Goal: Task Accomplishment & Management: Manage account settings

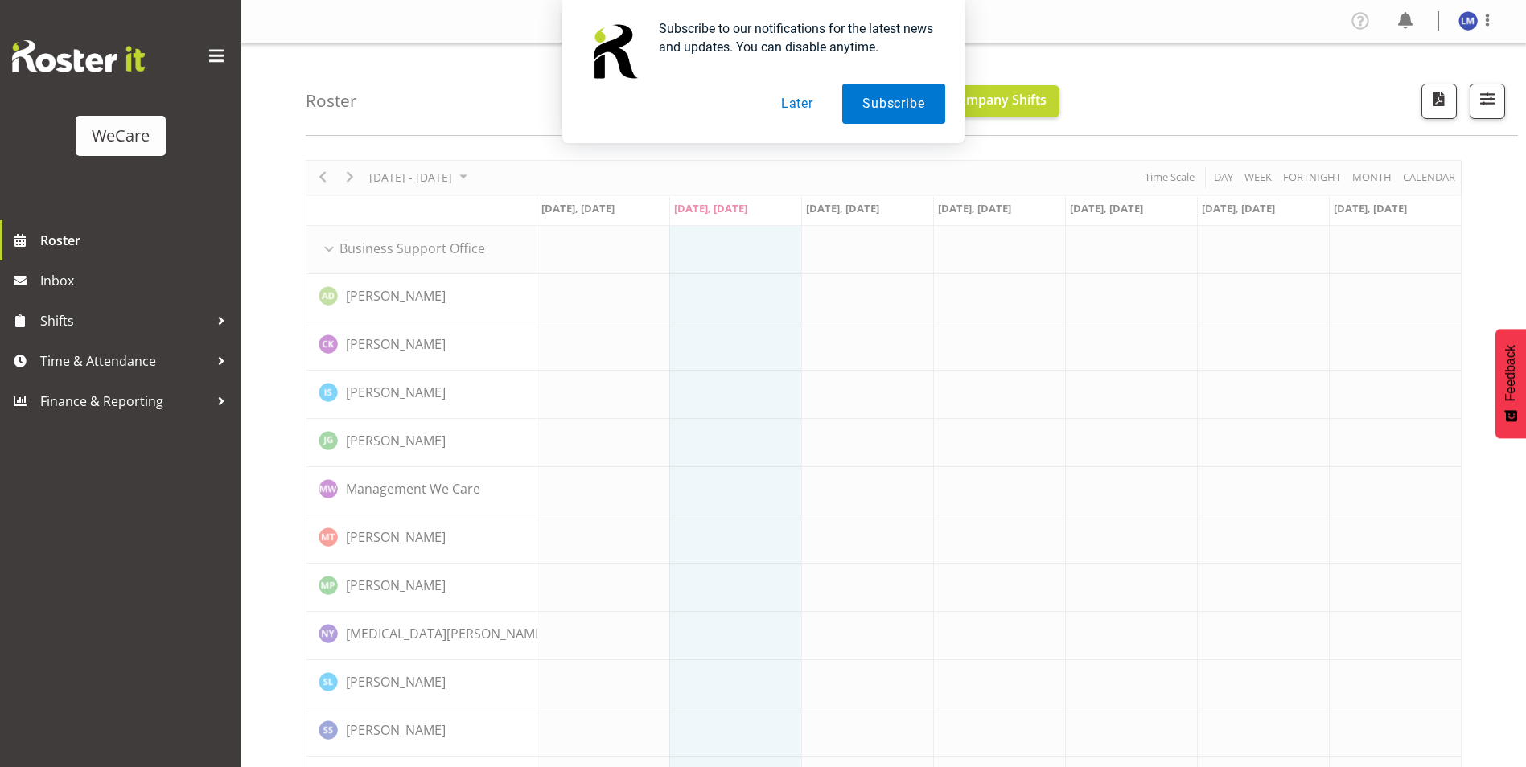
click at [805, 97] on button "Later" at bounding box center [797, 104] width 72 height 40
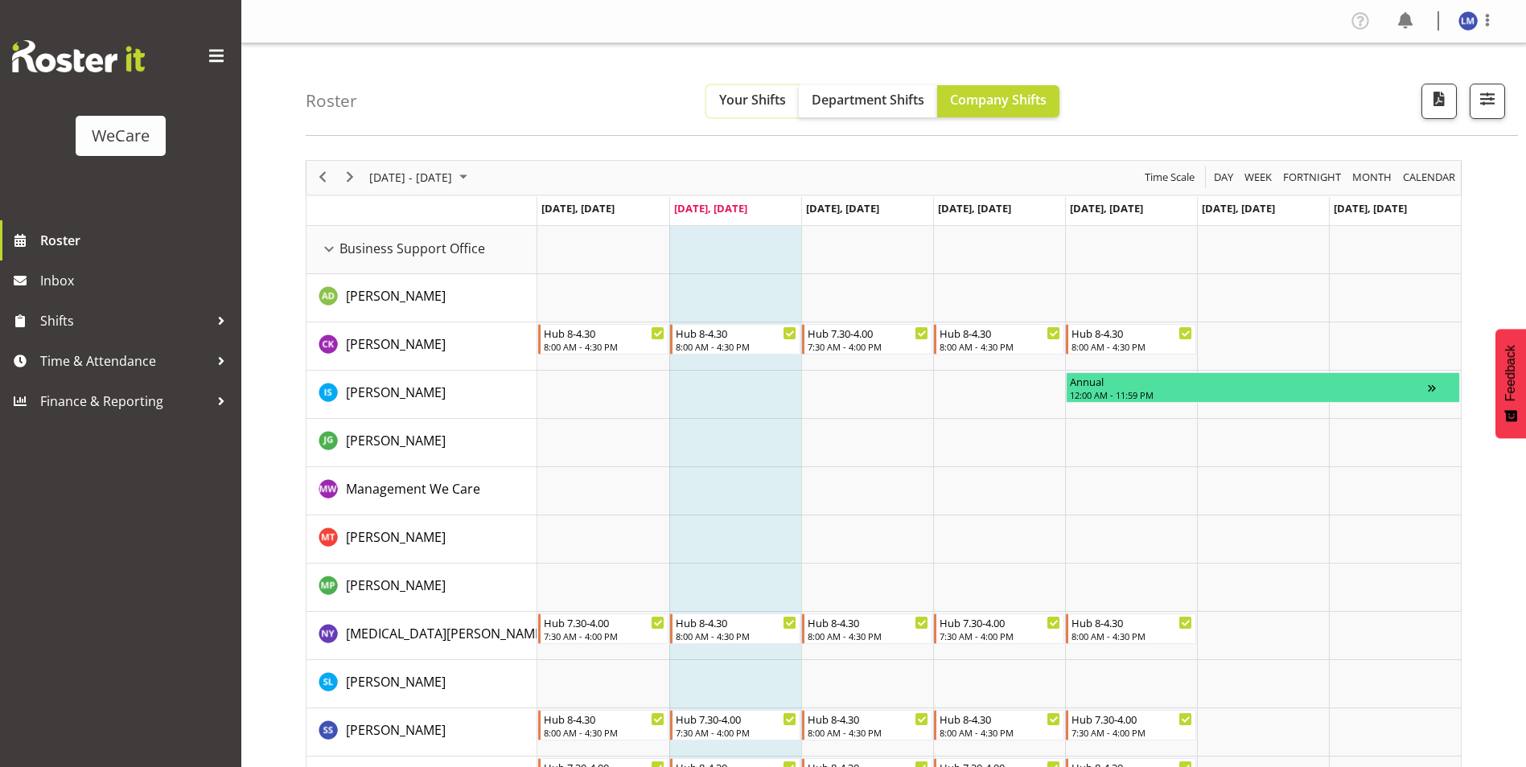
click at [735, 109] on button "Your Shifts" at bounding box center [752, 101] width 93 height 32
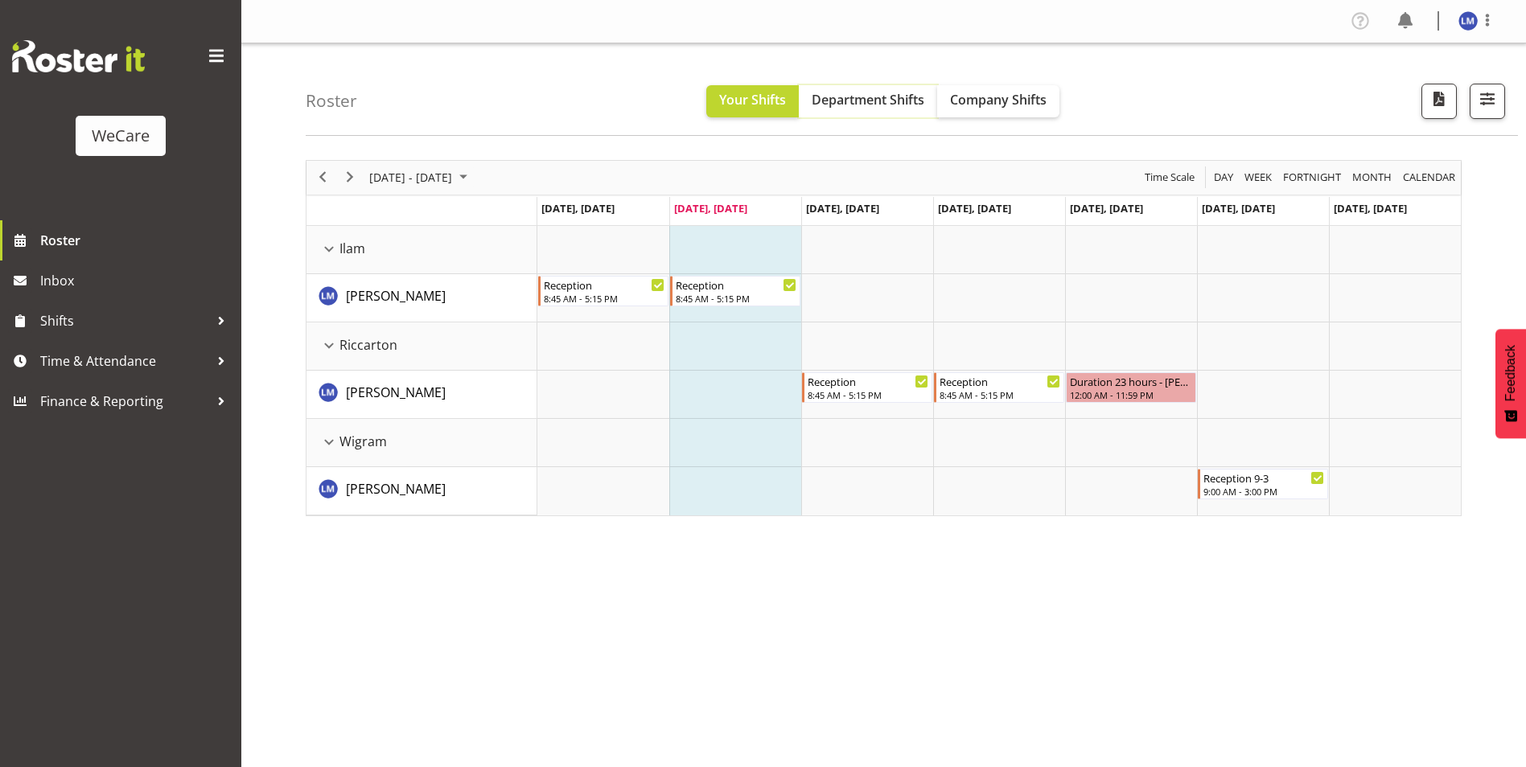
click at [889, 111] on button "Department Shifts" at bounding box center [868, 101] width 138 height 32
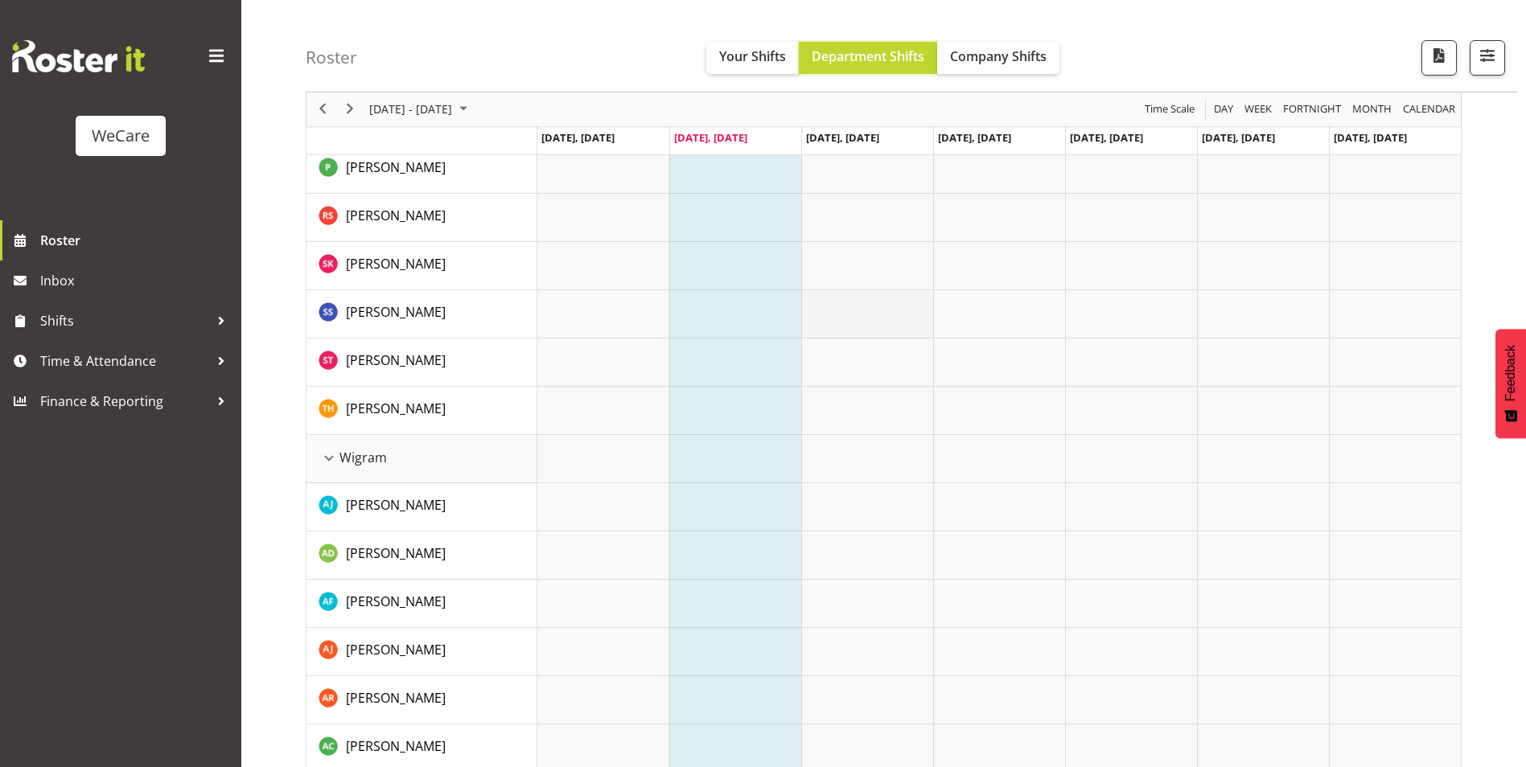
scroll to position [4103, 0]
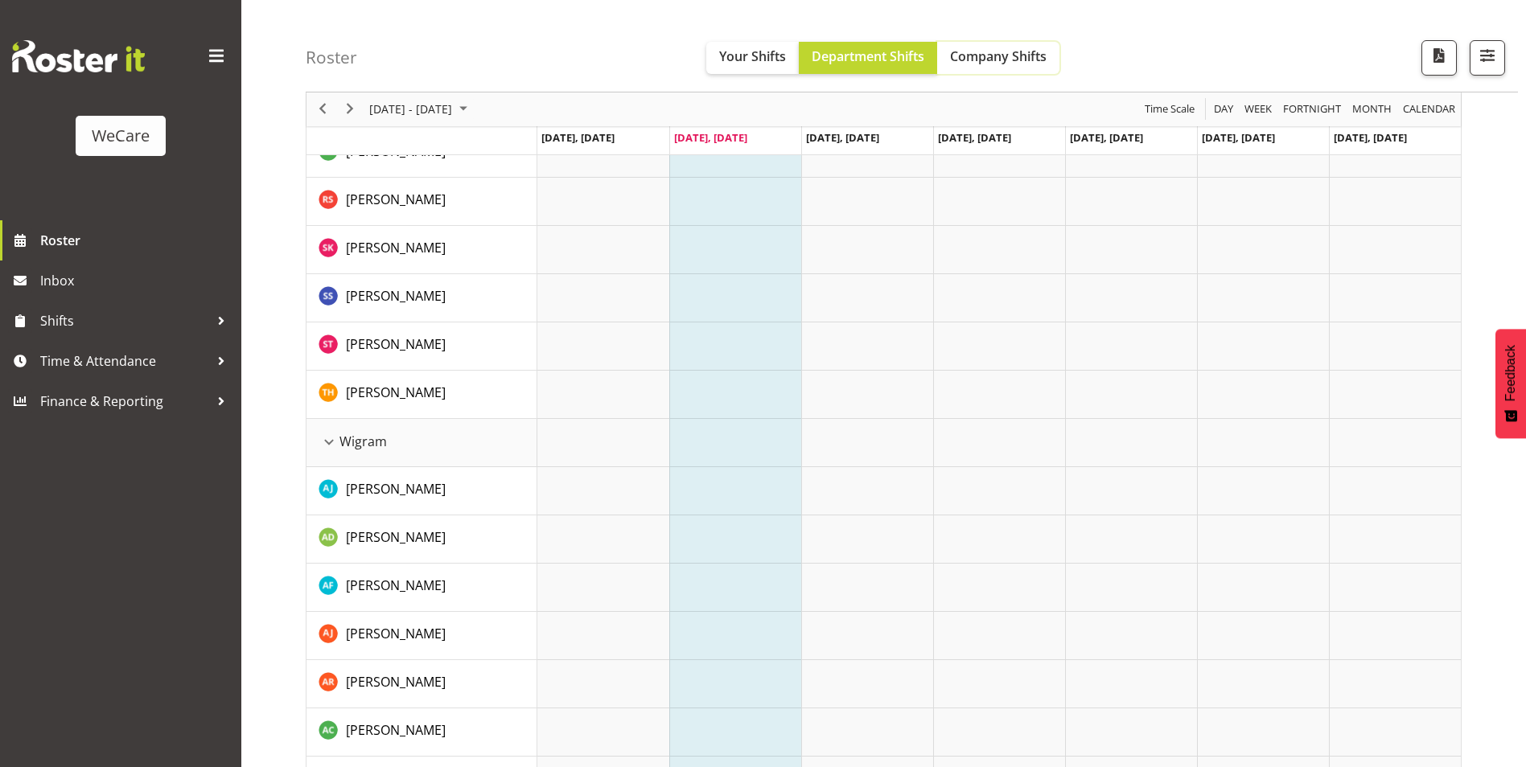
click at [987, 56] on span "Company Shifts" at bounding box center [998, 56] width 97 height 18
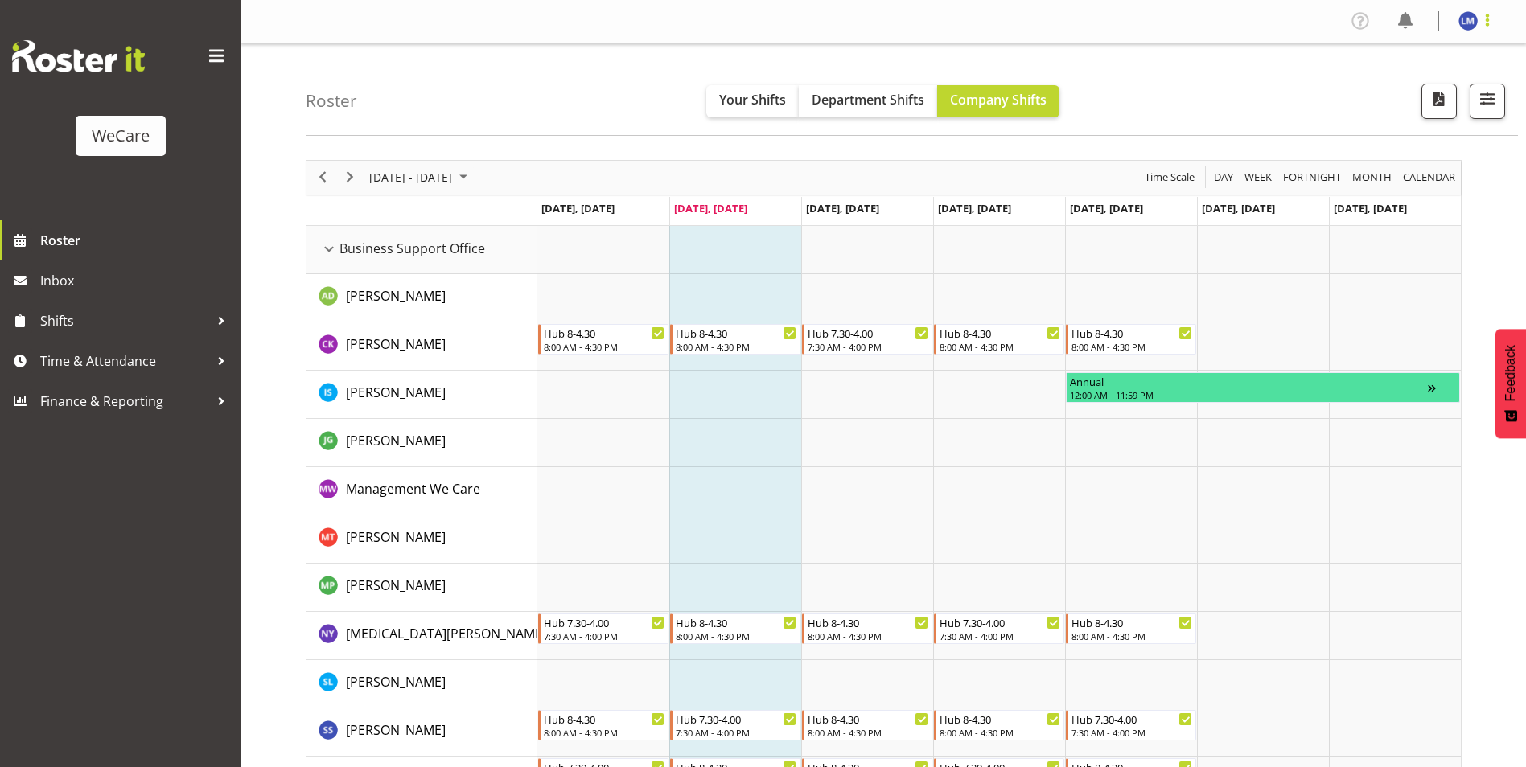
click at [1492, 13] on span at bounding box center [1487, 19] width 19 height 19
click at [1457, 83] on link "Log Out" at bounding box center [1420, 84] width 154 height 29
